Goal: Information Seeking & Learning: Learn about a topic

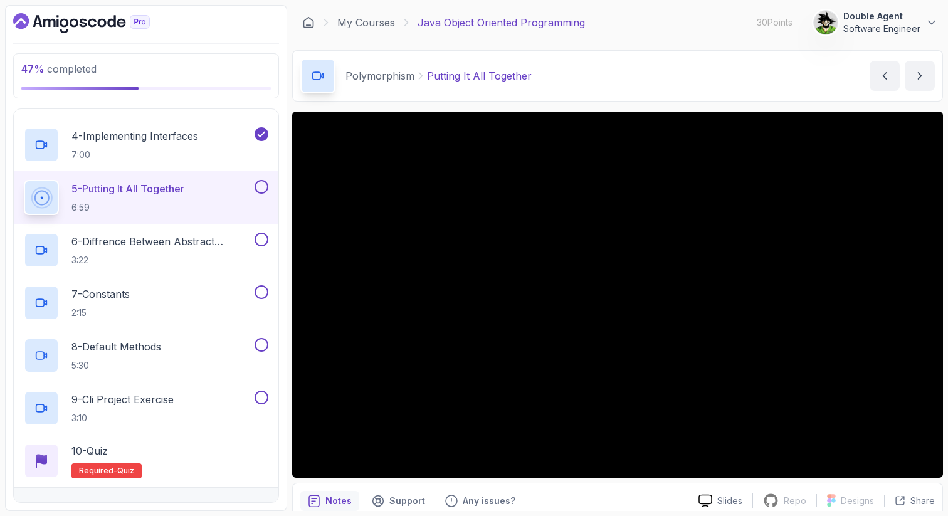
scroll to position [351, 0]
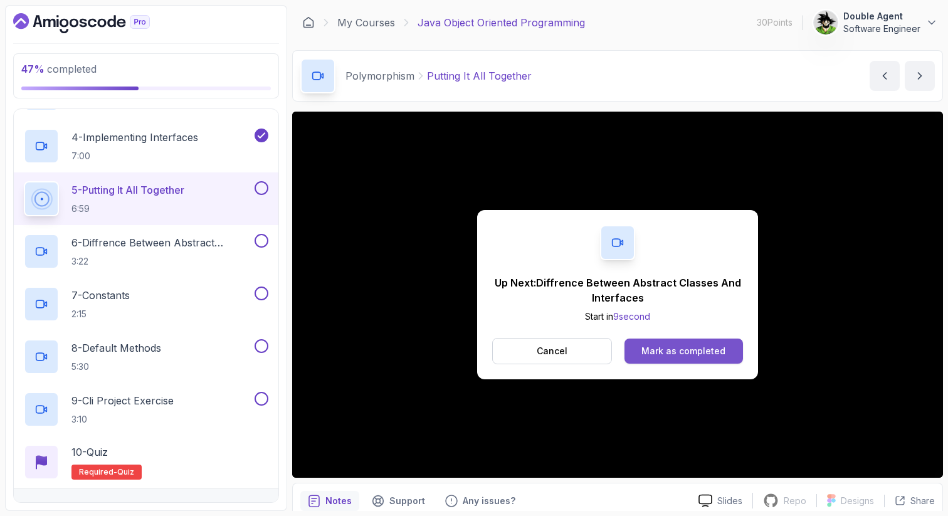
click at [675, 346] on div "Mark as completed" at bounding box center [684, 351] width 84 height 13
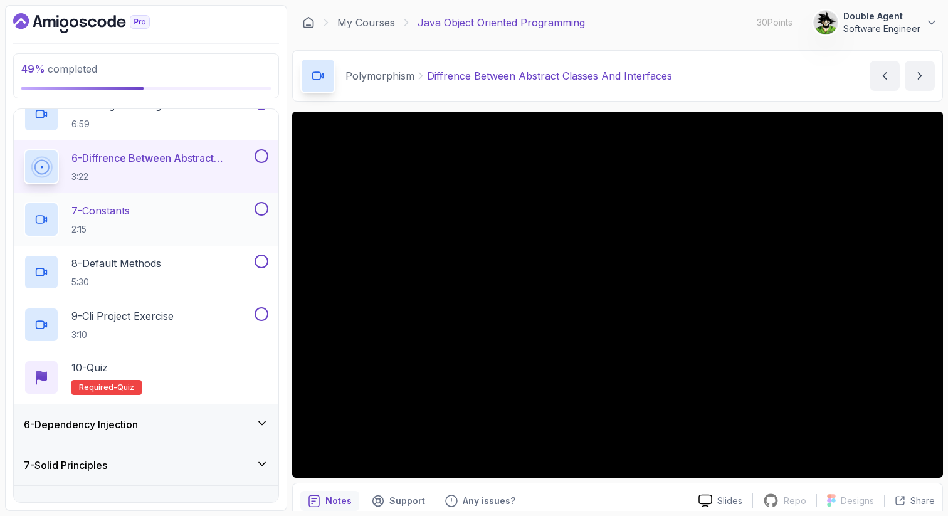
scroll to position [459, 0]
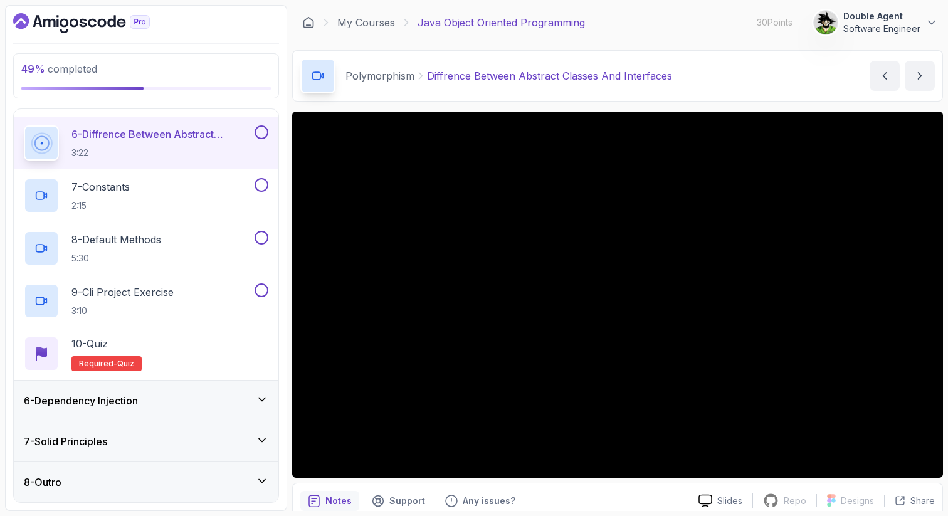
click at [167, 402] on div "6 - Dependency Injection" at bounding box center [146, 400] width 245 height 15
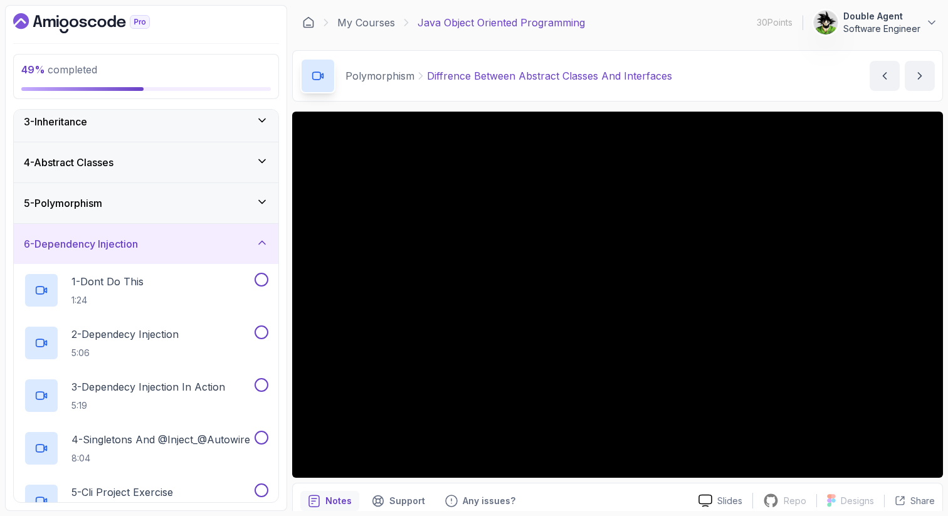
scroll to position [84, 0]
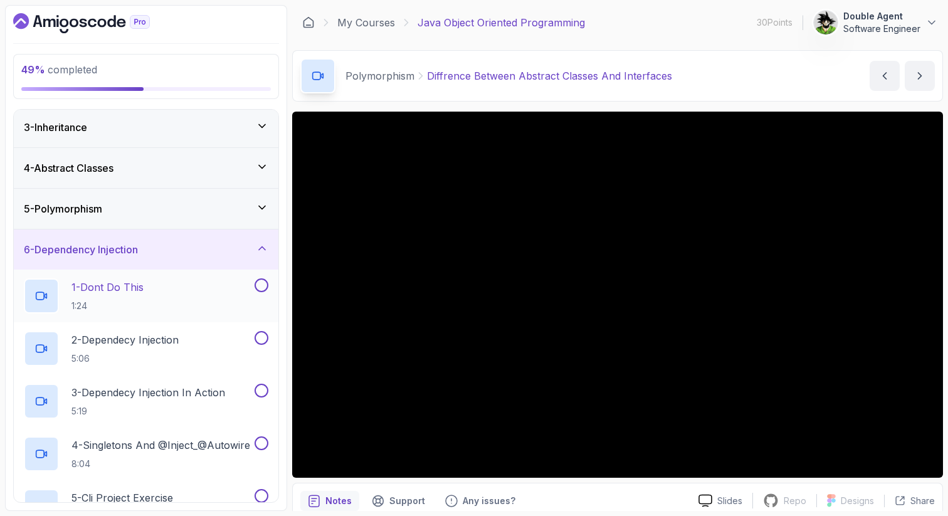
click at [144, 280] on p "1 - Dont Do This" at bounding box center [107, 287] width 72 height 15
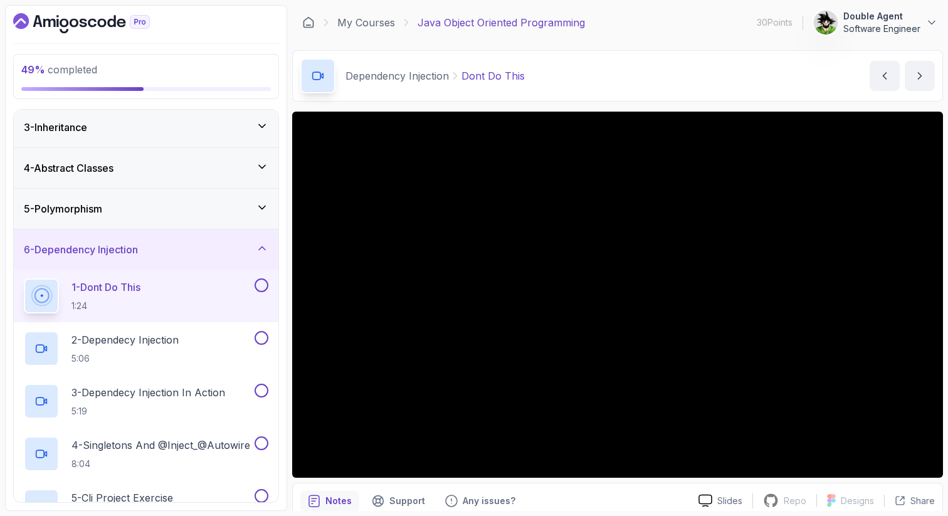
click at [84, 218] on div "5 - Polymorphism" at bounding box center [146, 209] width 265 height 40
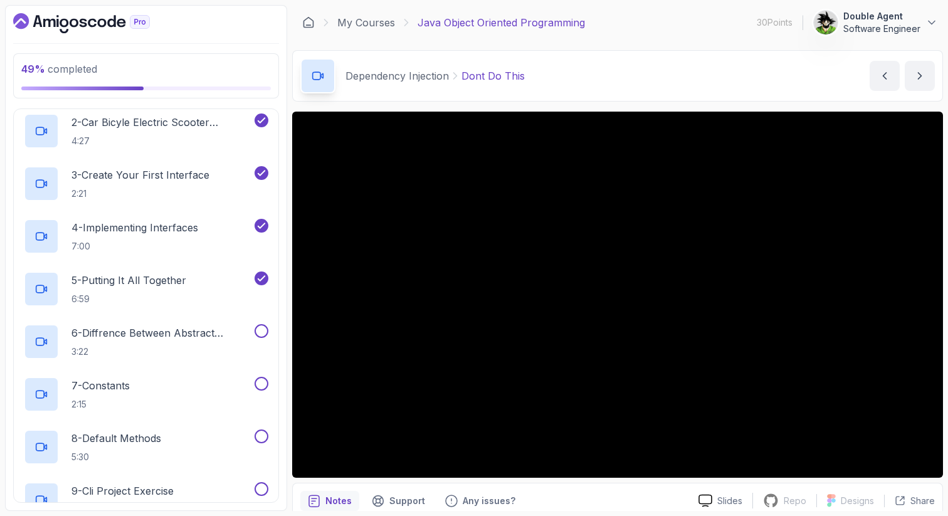
scroll to position [263, 0]
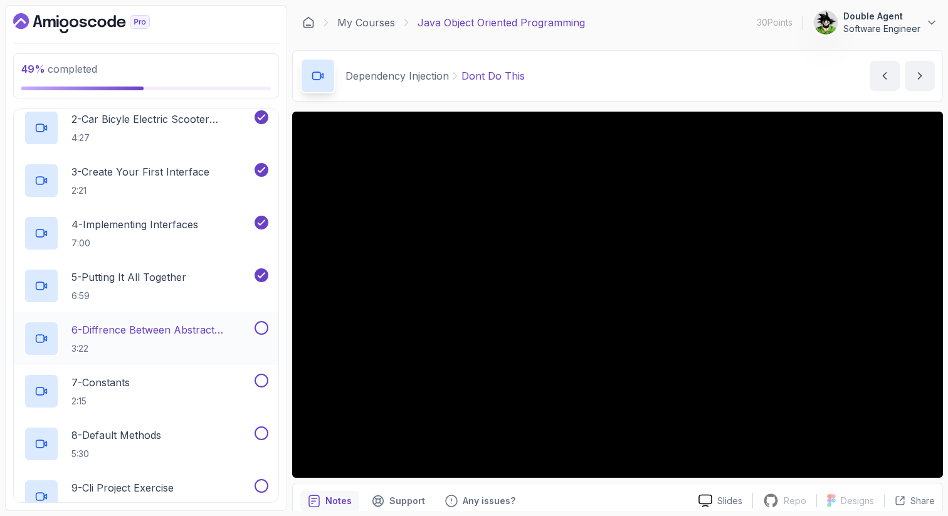
click at [130, 325] on p "6 - Diffrence Between Abstract Classes And Interfaces" at bounding box center [161, 329] width 181 height 15
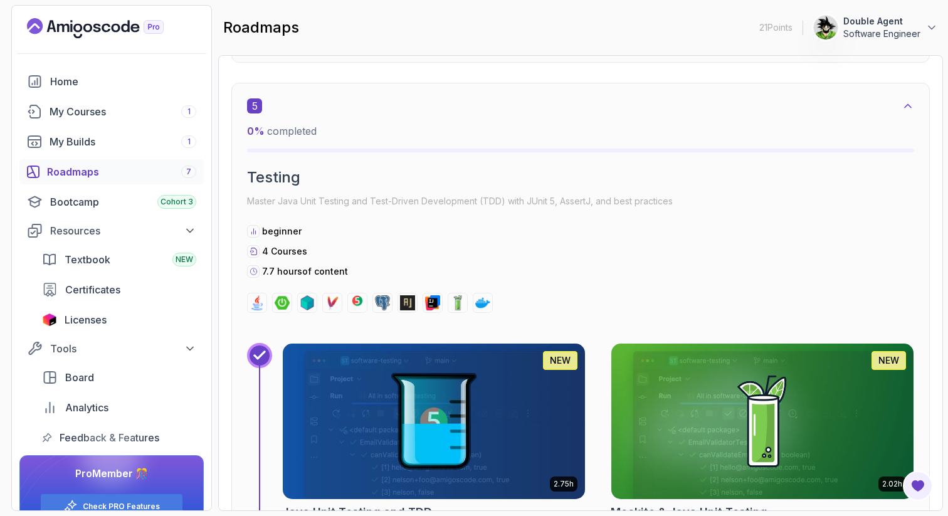
scroll to position [2629, 0]
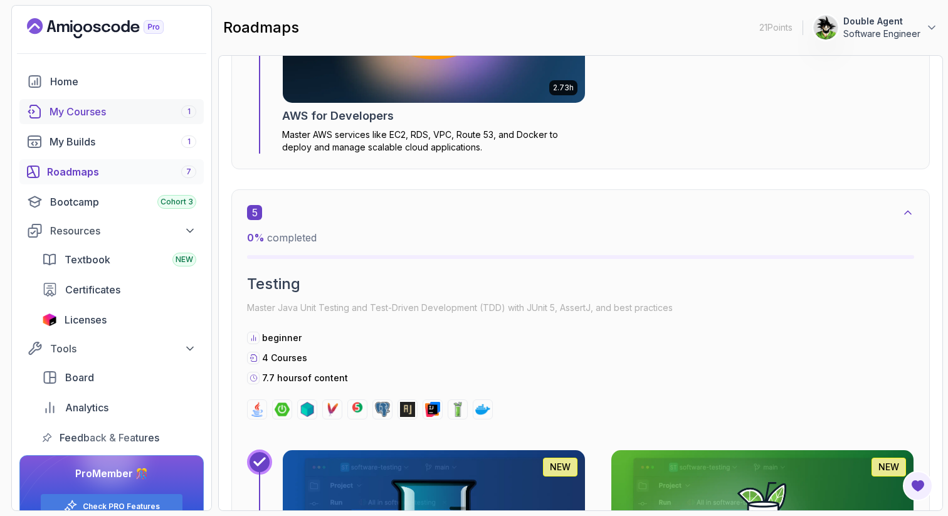
click at [118, 110] on div "My Courses 1" at bounding box center [123, 111] width 147 height 15
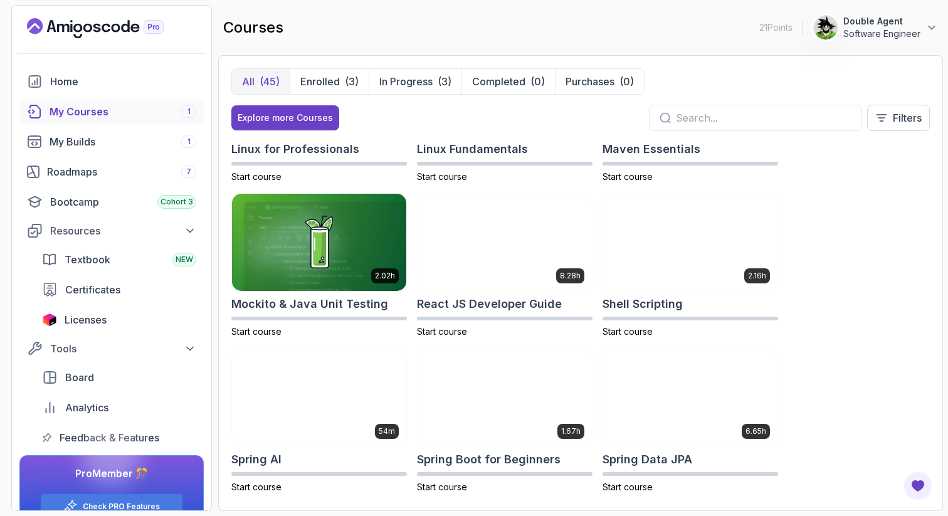
scroll to position [1655, 0]
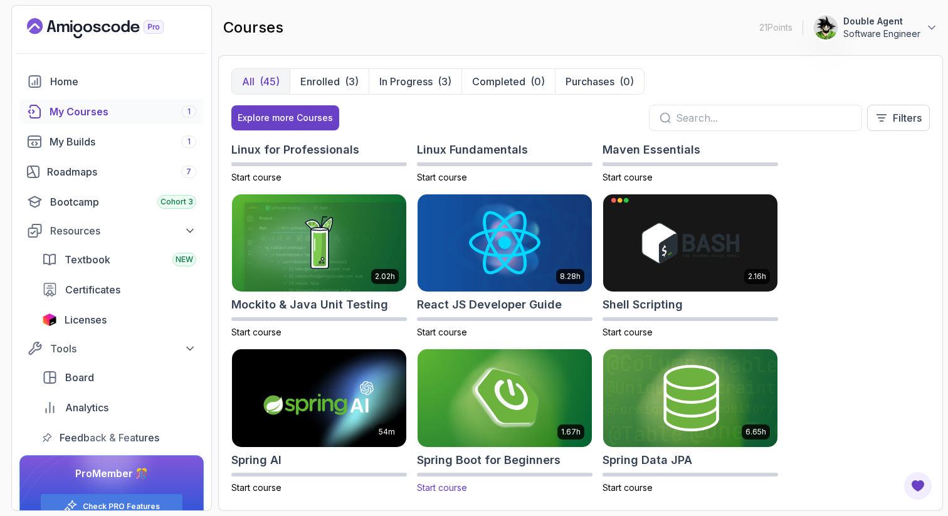
click at [517, 458] on h2 "Spring Boot for Beginners" at bounding box center [489, 461] width 144 height 18
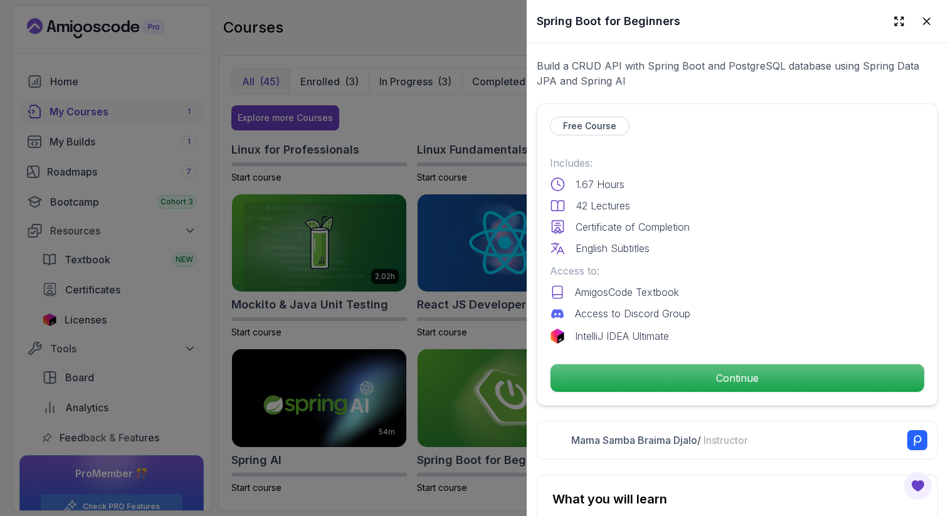
scroll to position [238, 0]
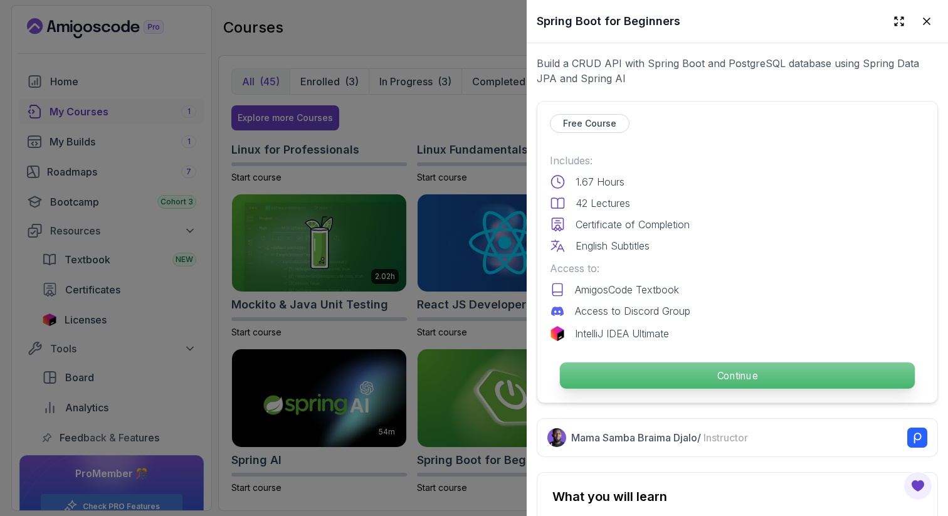
click at [660, 379] on p "Continue" at bounding box center [737, 375] width 355 height 26
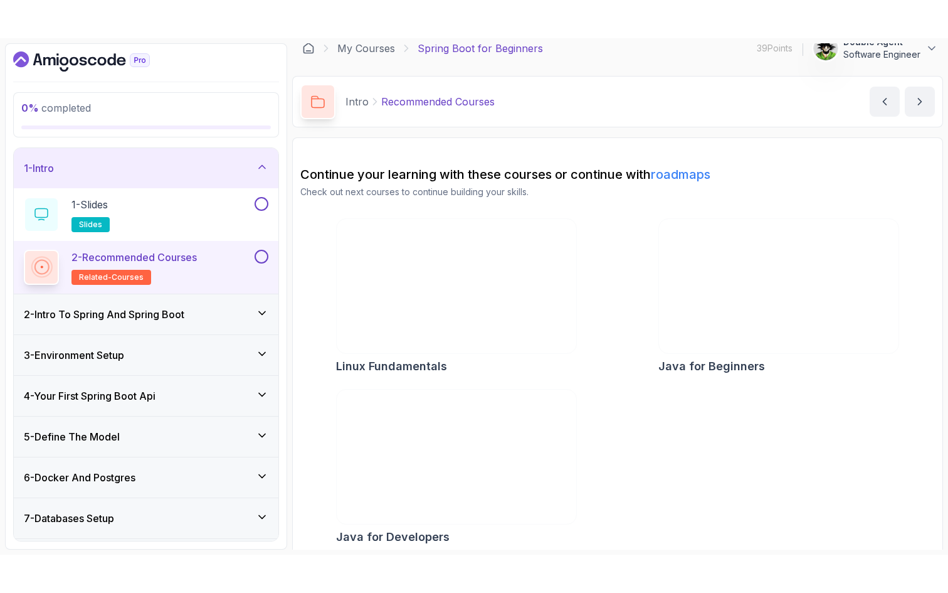
scroll to position [21, 0]
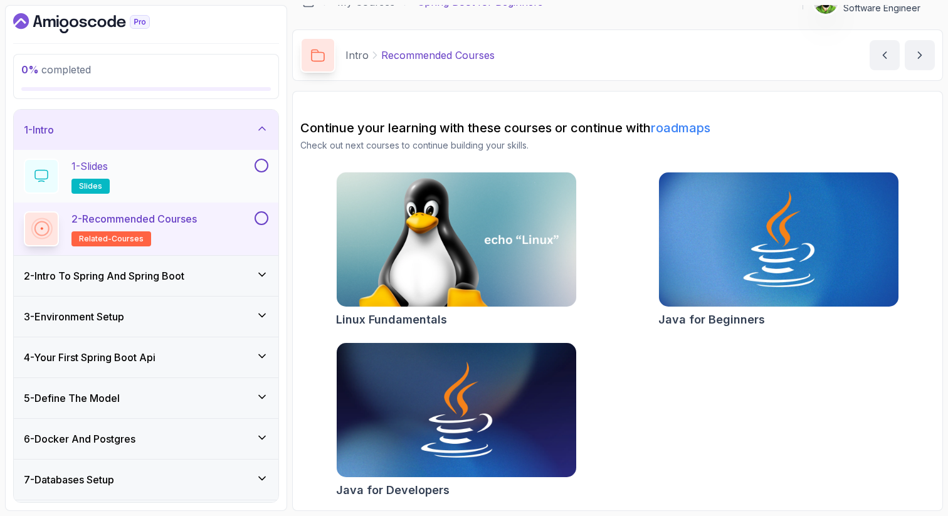
click at [162, 169] on div "1 - Slides slides" at bounding box center [138, 176] width 228 height 35
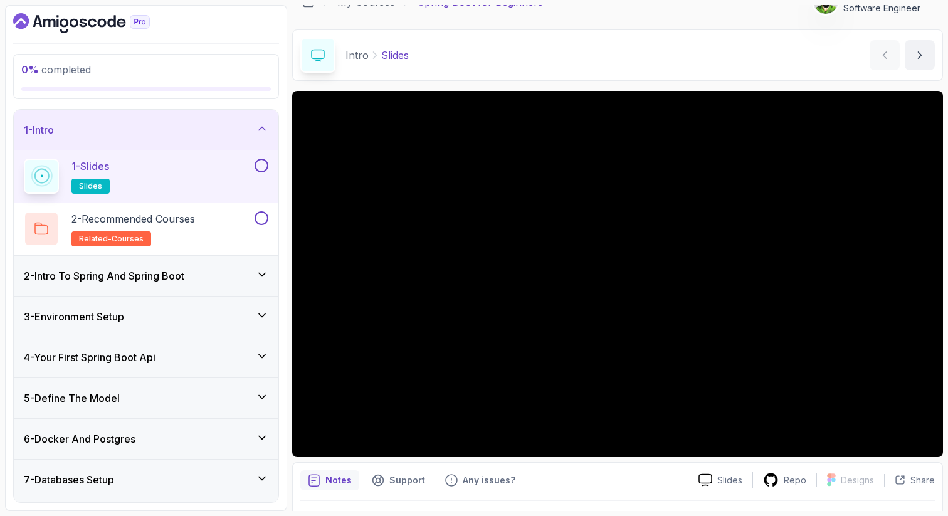
click at [260, 169] on button at bounding box center [262, 166] width 14 height 14
click at [267, 213] on div at bounding box center [260, 218] width 16 height 14
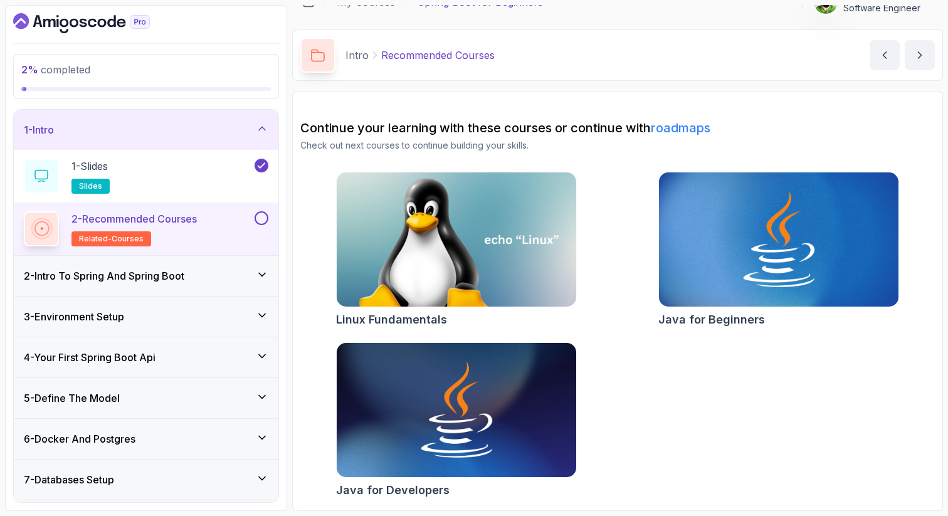
click at [223, 274] on div "2 - Intro To Spring And Spring Boot" at bounding box center [146, 275] width 245 height 15
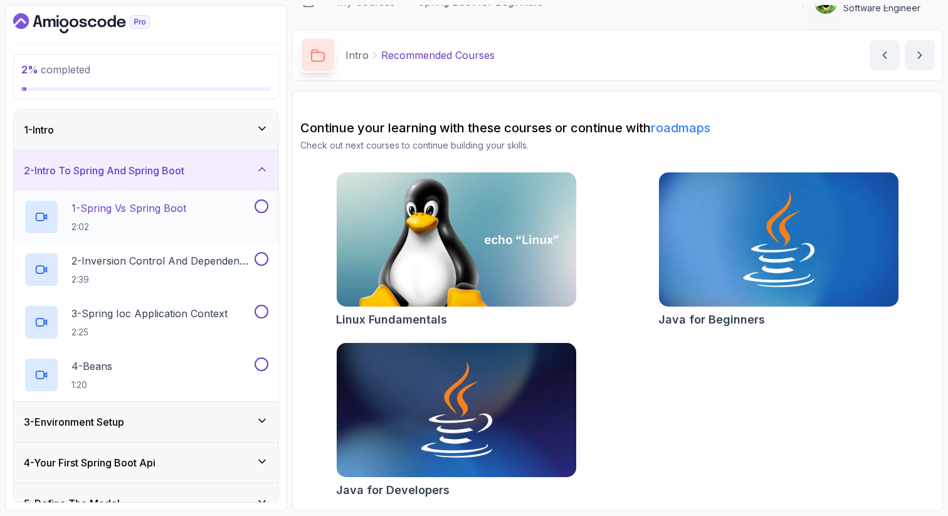
click at [179, 203] on p "1 - Spring Vs Spring Boot" at bounding box center [128, 208] width 115 height 15
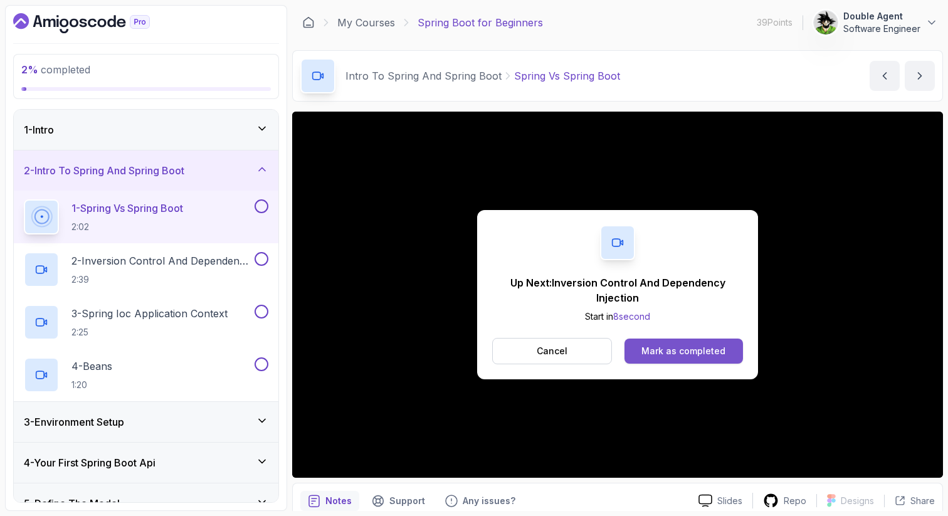
click at [707, 356] on div "Mark as completed" at bounding box center [684, 351] width 84 height 13
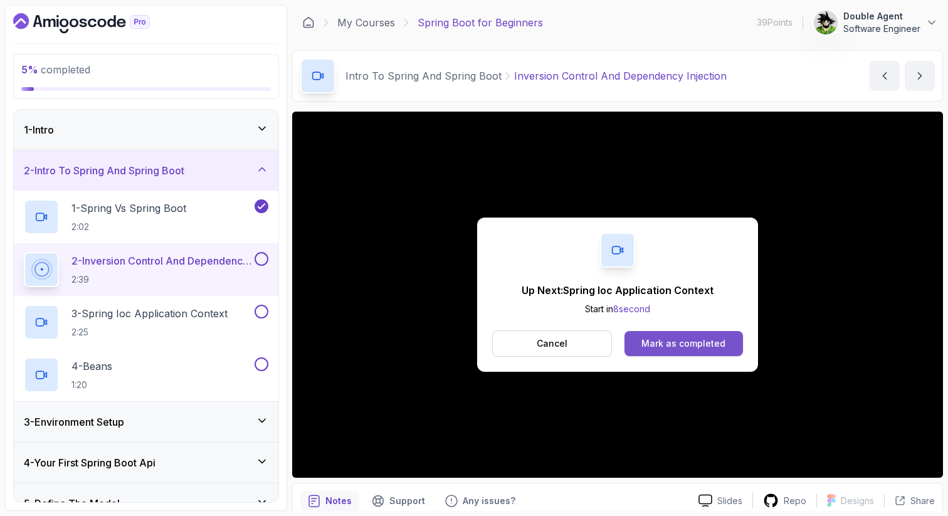
click at [692, 345] on div "Mark as completed" at bounding box center [684, 343] width 84 height 13
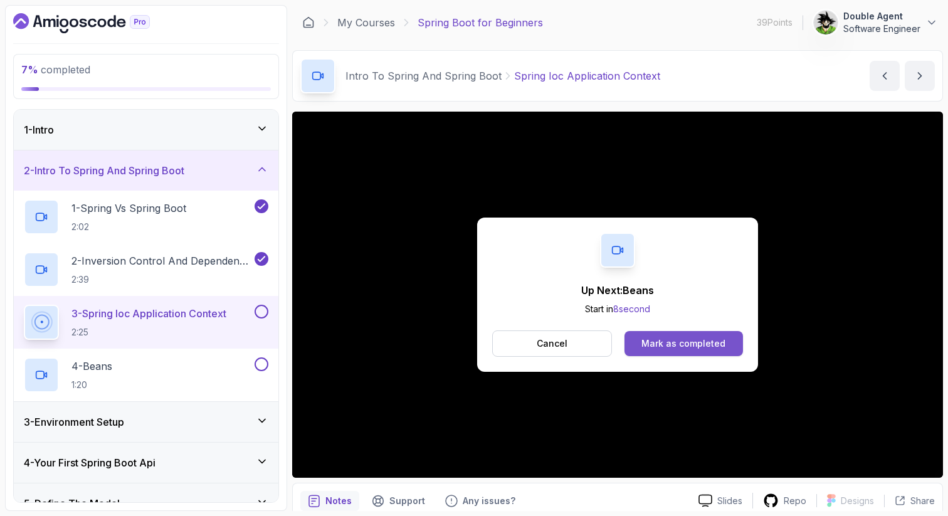
click at [725, 343] on button "Mark as completed" at bounding box center [684, 343] width 119 height 25
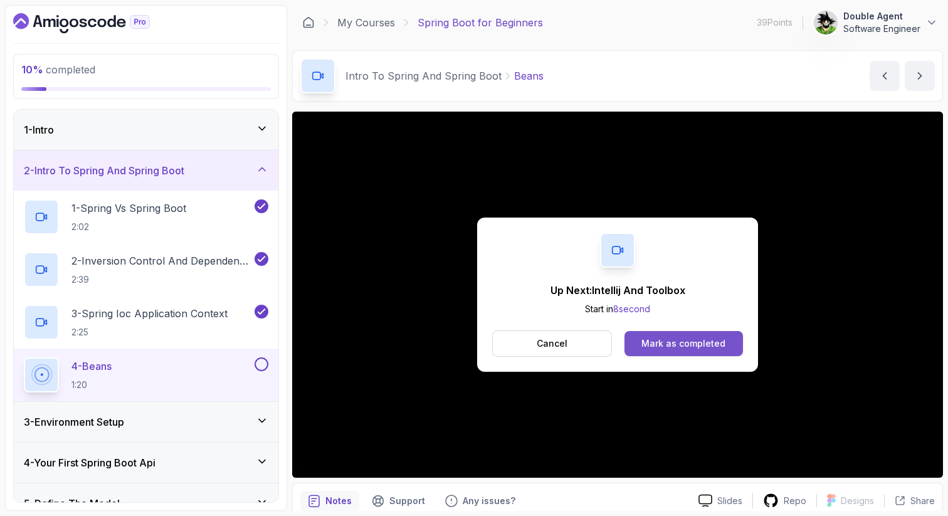
click at [669, 342] on div "Mark as completed" at bounding box center [684, 343] width 84 height 13
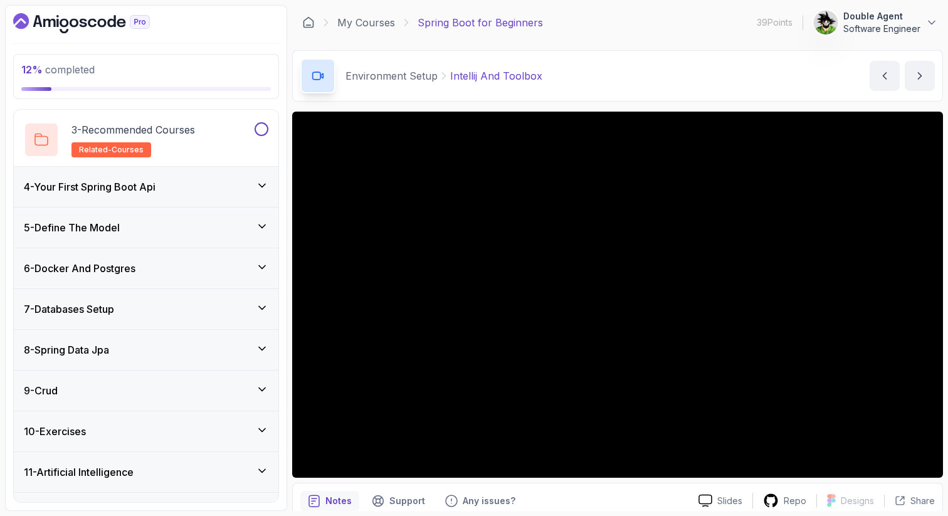
scroll to position [253, 0]
